Goal: Contribute content

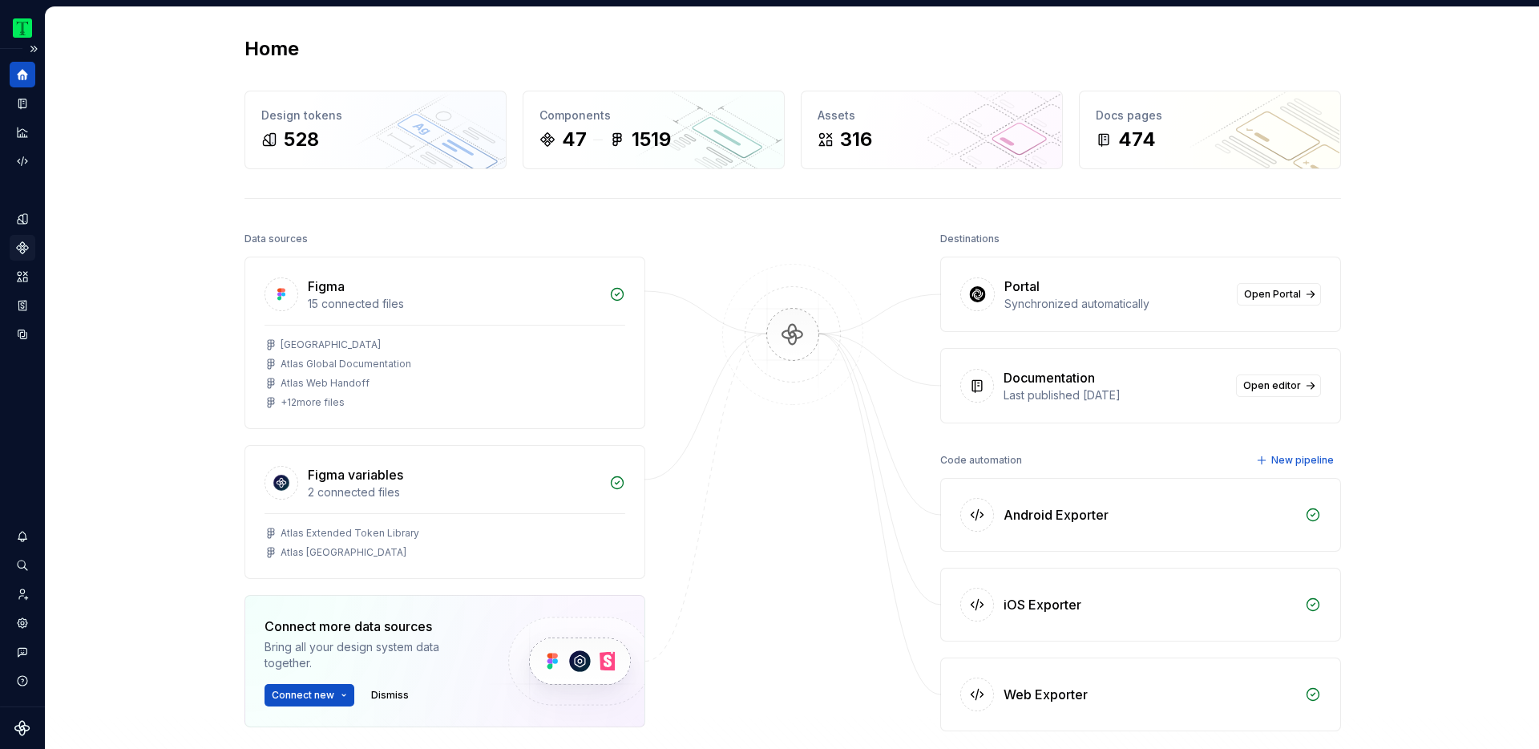
click at [22, 251] on icon "Components" at bounding box center [22, 247] width 10 height 10
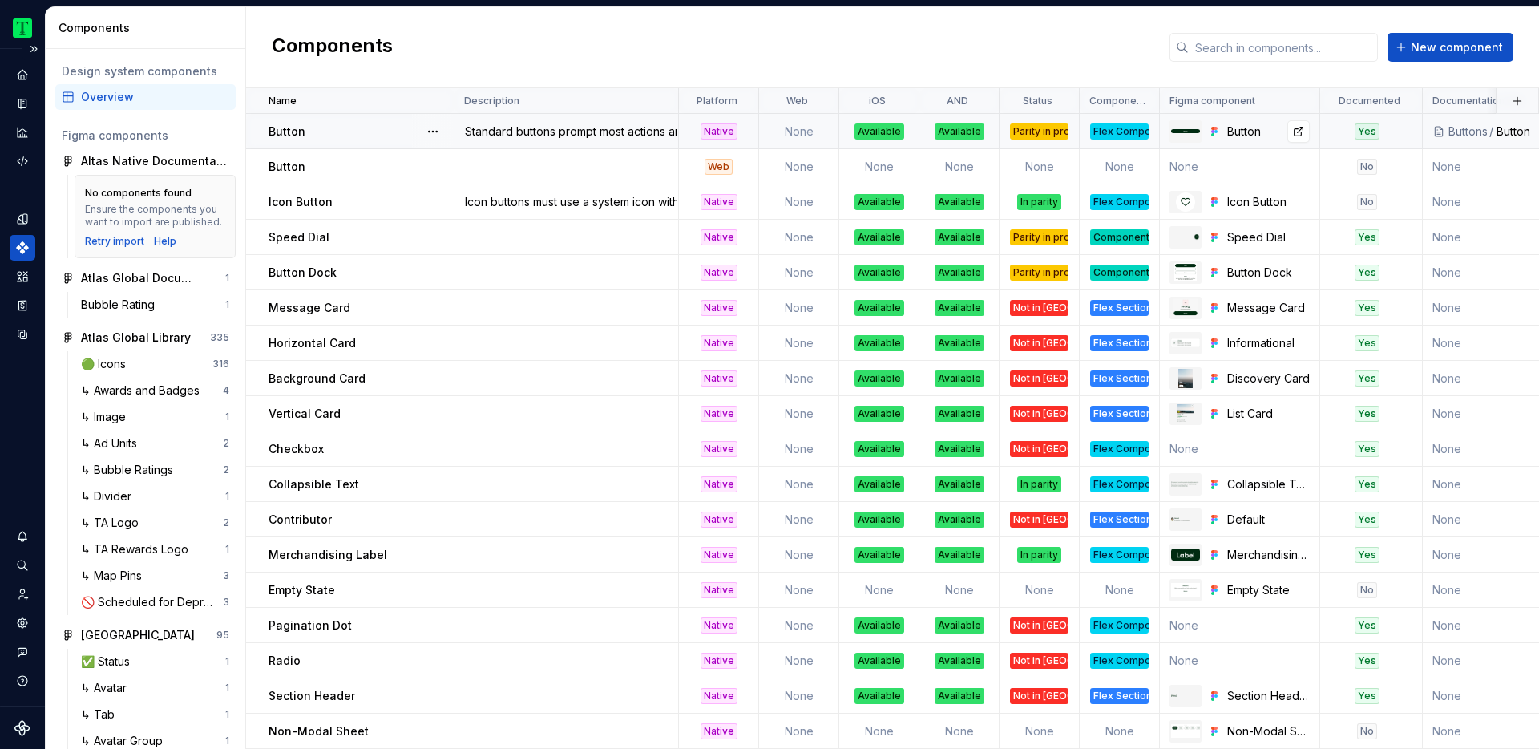
click at [1243, 135] on div "Button" at bounding box center [1268, 131] width 83 height 16
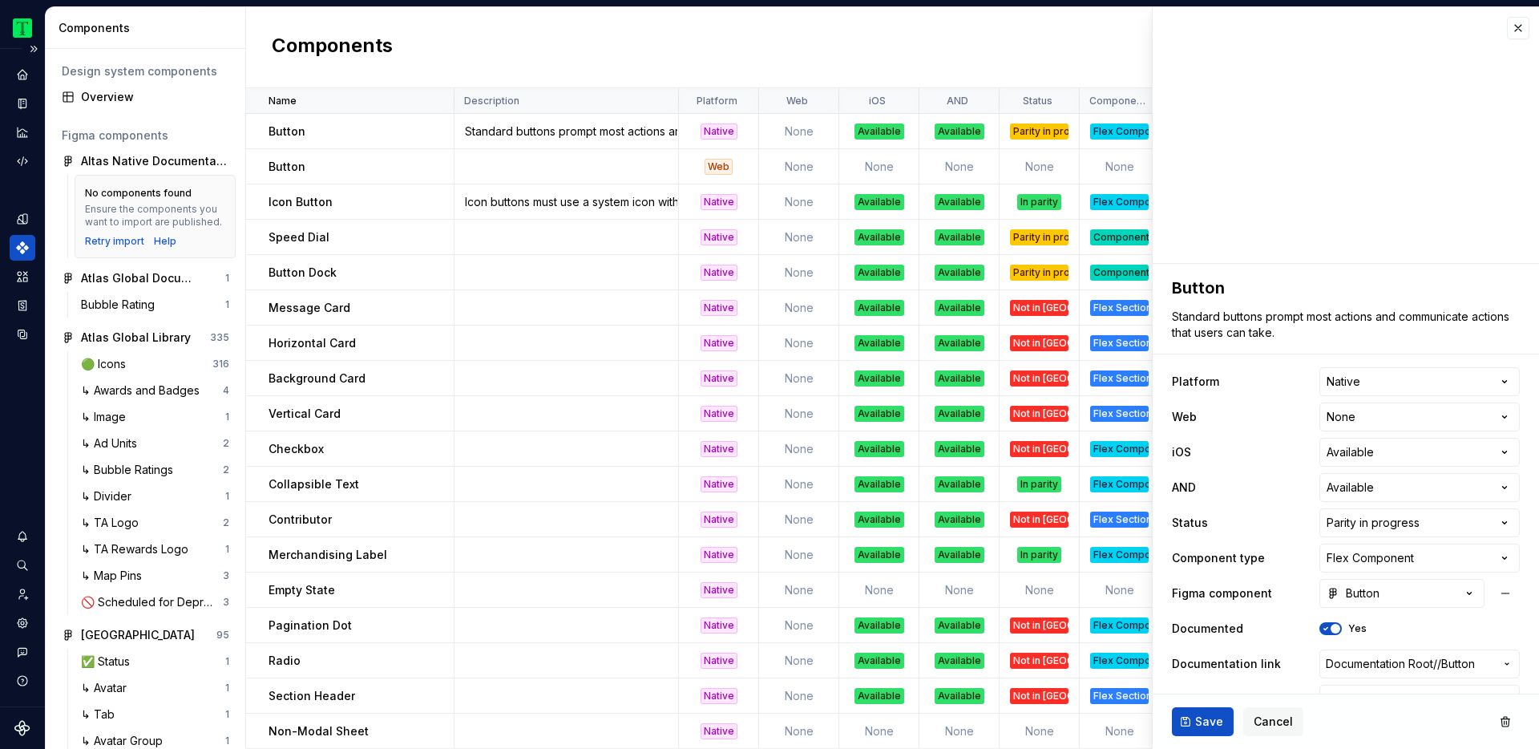
scroll to position [33, 0]
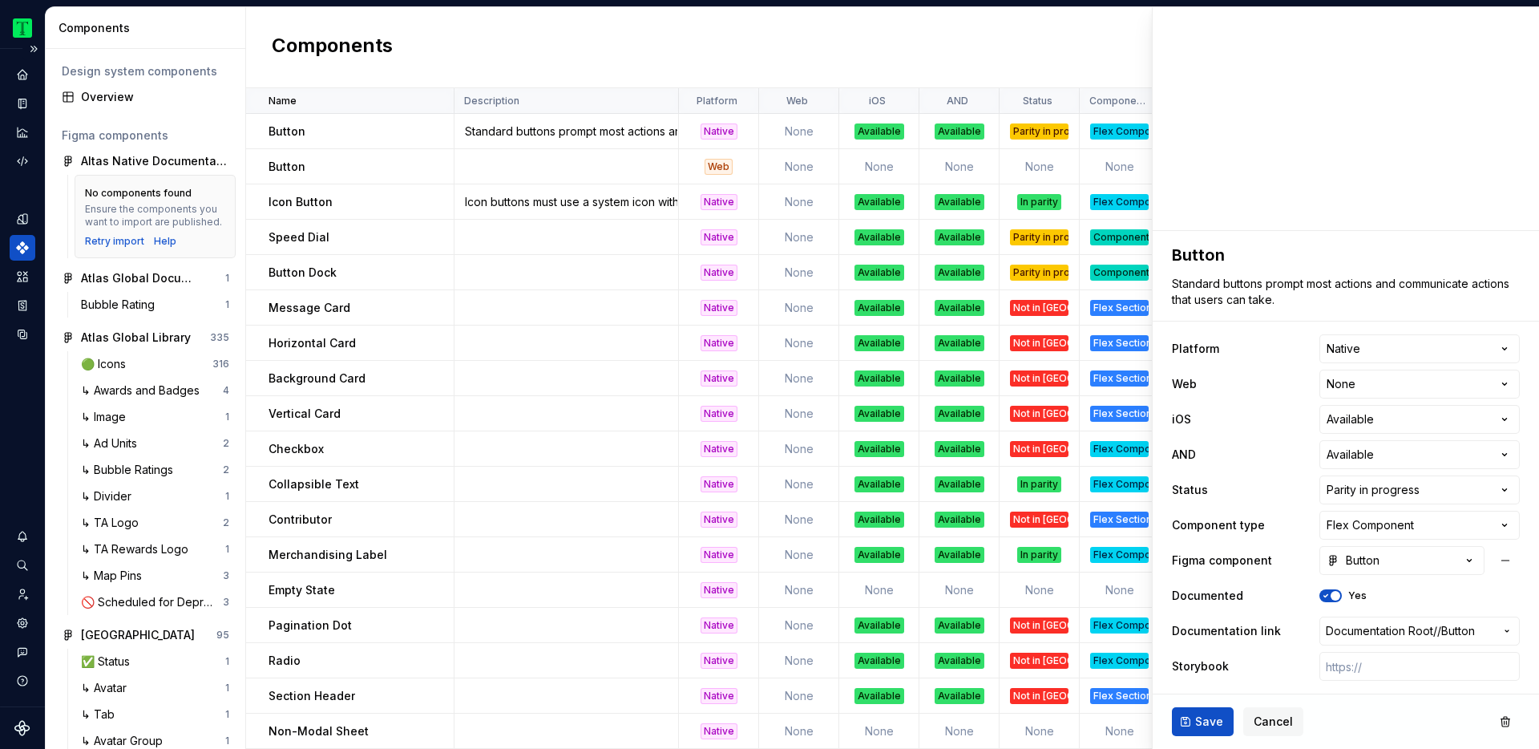
click at [983, 63] on div "Components New component" at bounding box center [892, 47] width 1293 height 81
click at [1295, 725] on button "Cancel" at bounding box center [1273, 721] width 60 height 29
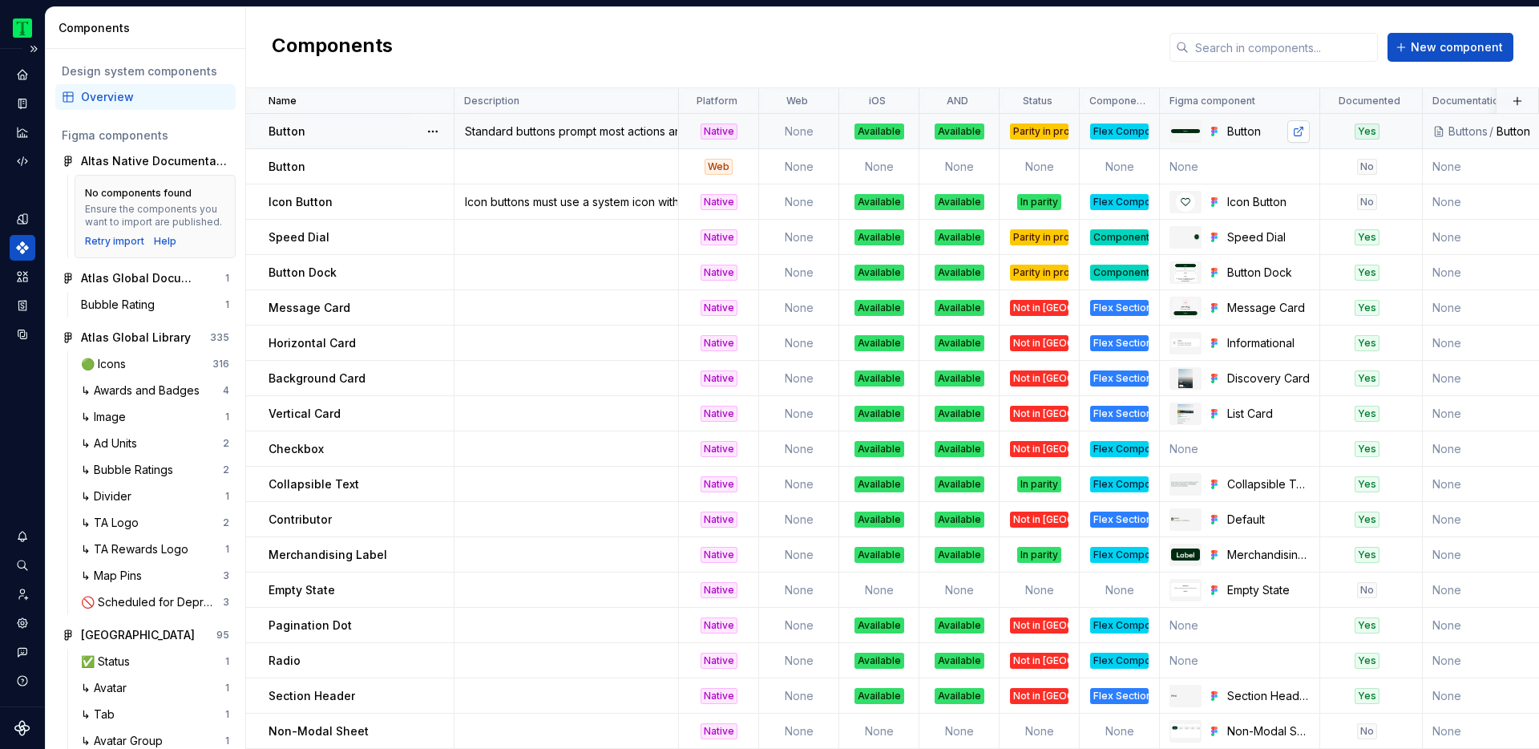
click at [1297, 129] on link at bounding box center [1298, 131] width 22 height 22
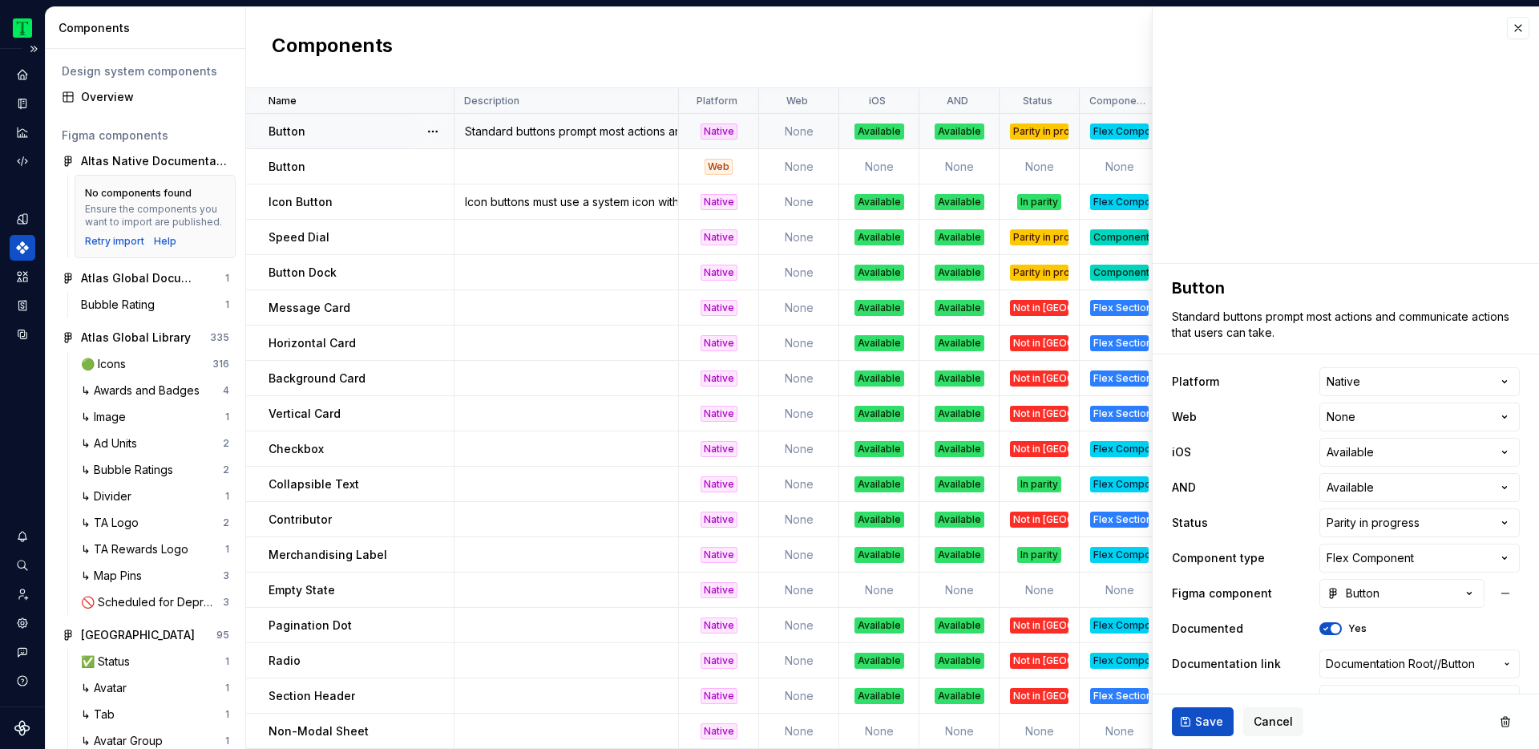
type textarea "*"
